Goal: Information Seeking & Learning: Learn about a topic

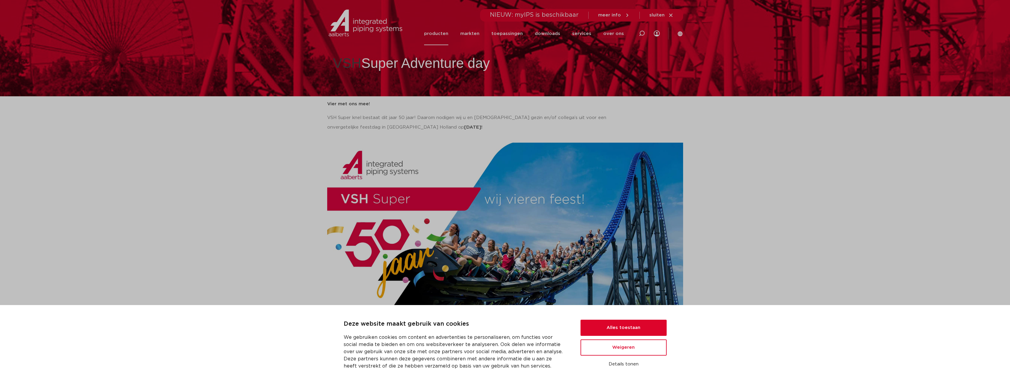
click at [448, 28] on link "producten" at bounding box center [436, 33] width 24 height 23
click at [448, 33] on link "producten" at bounding box center [436, 33] width 24 height 23
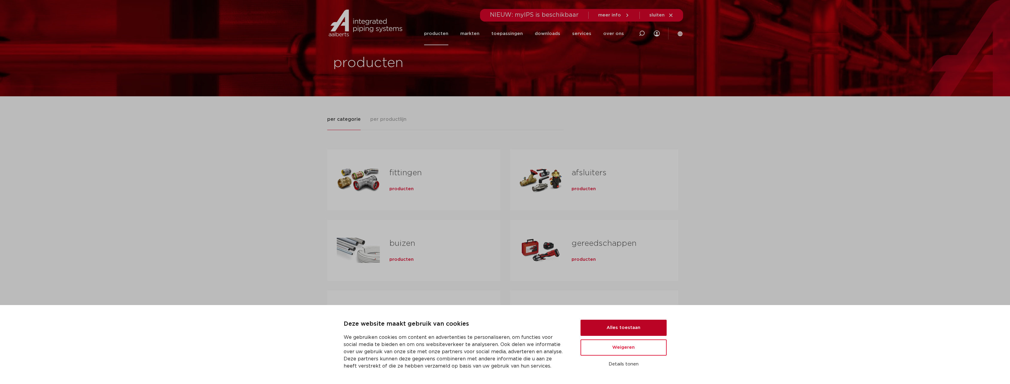
click at [643, 328] on button "Alles toestaan" at bounding box center [623, 328] width 86 height 16
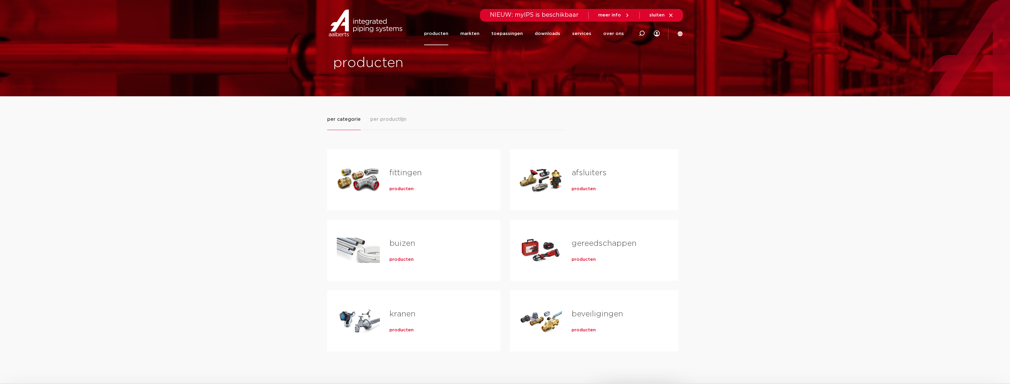
click at [443, 183] on div "fittingen producten" at bounding box center [435, 180] width 111 height 42
click at [513, 37] on link "toepassingen" at bounding box center [506, 33] width 31 height 23
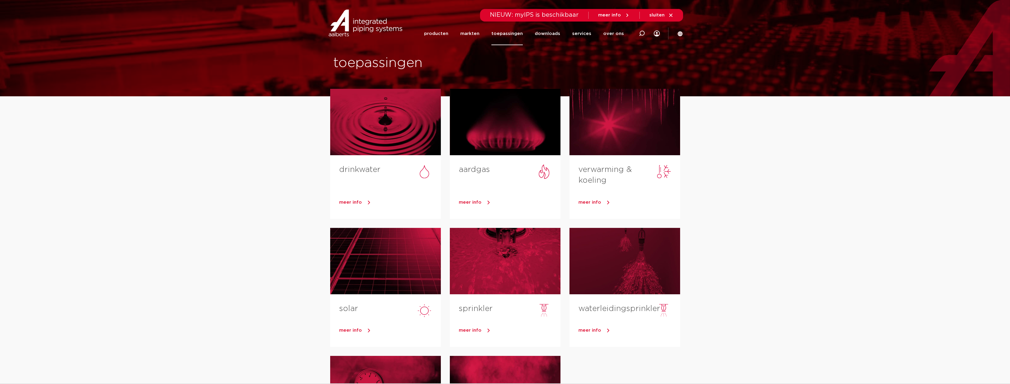
click at [454, 34] on li "producten" at bounding box center [439, 33] width 30 height 23
click at [437, 35] on link "producten" at bounding box center [436, 33] width 24 height 23
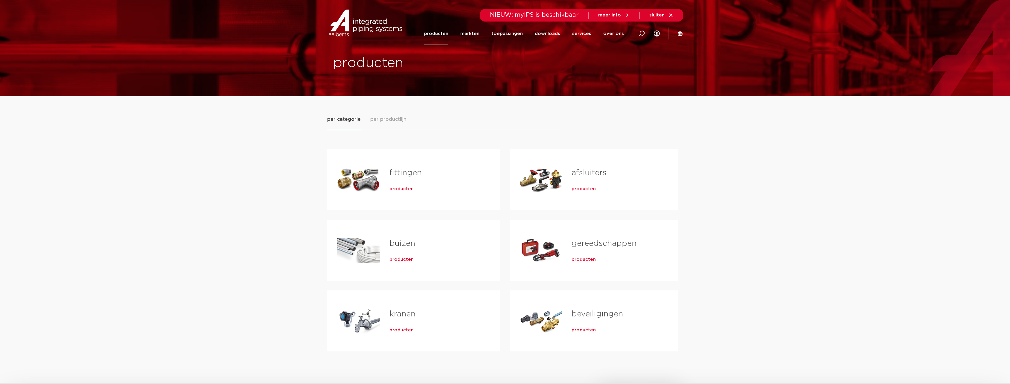
click at [403, 183] on div "fittingen producten" at bounding box center [435, 180] width 111 height 42
click at [402, 190] on span "producten" at bounding box center [401, 189] width 24 height 6
